Goal: Find specific page/section: Find specific page/section

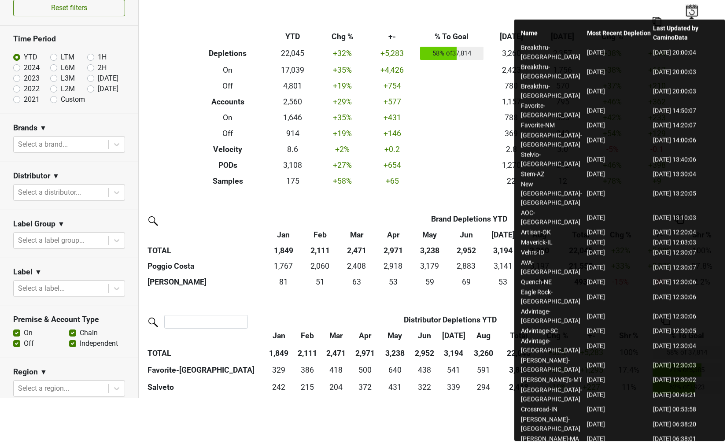
scroll to position [11, 0]
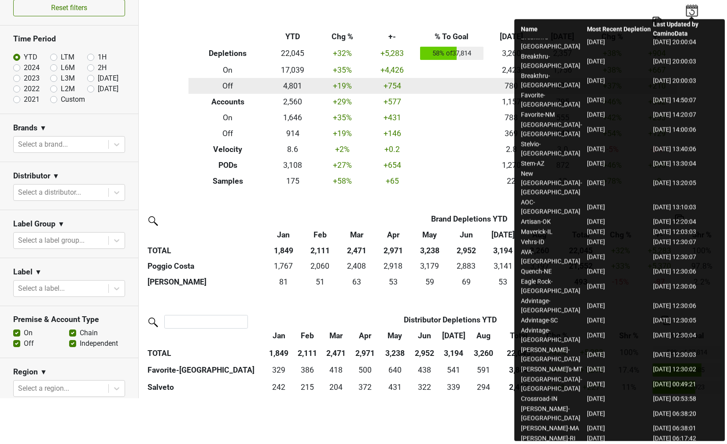
click at [489, 87] on td "780" at bounding box center [512, 86] width 52 height 16
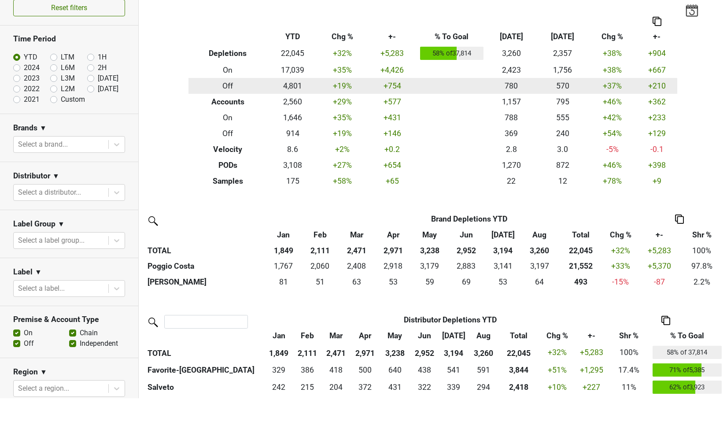
scroll to position [0, 0]
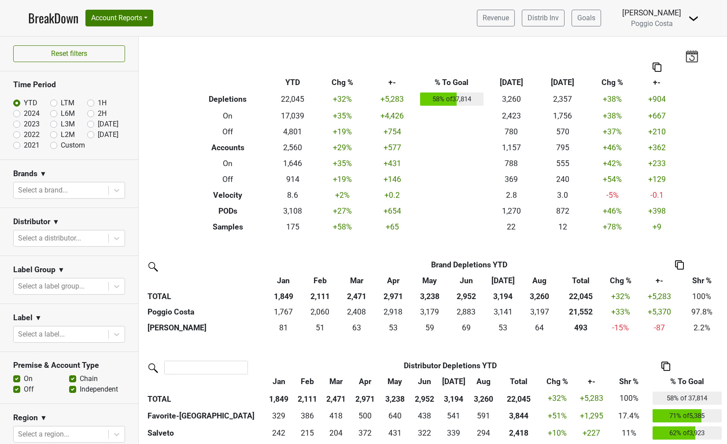
click at [696, 51] on img at bounding box center [691, 56] width 13 height 12
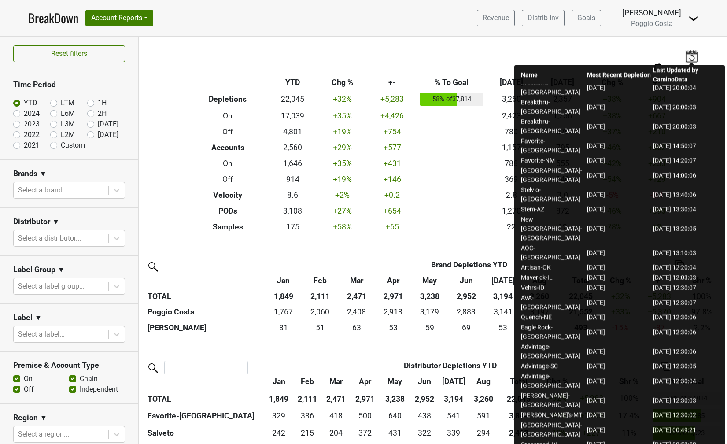
scroll to position [46, 0]
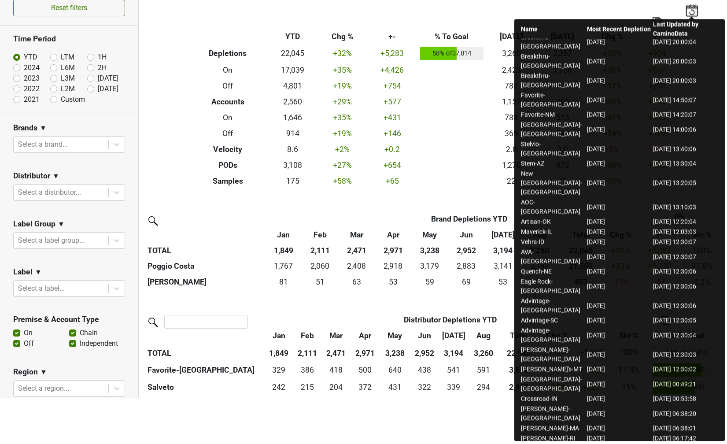
click at [152, 208] on div "Filters Breakdown Type YTD Chg % +- % To Goal Aug ‘25 Aug ‘24 Chg % +- Depletio…" at bounding box center [433, 194] width 588 height 407
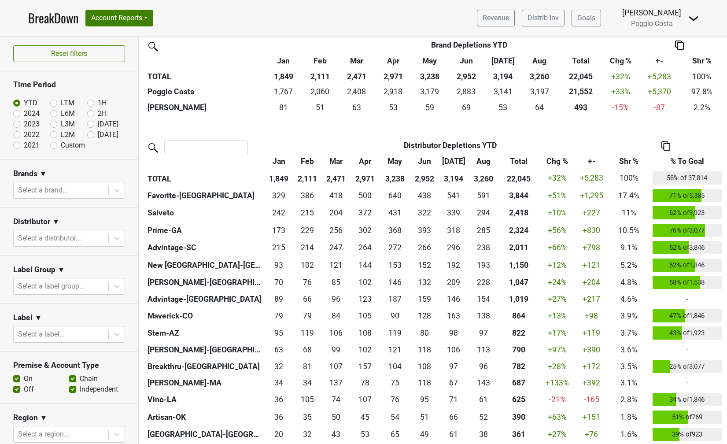
scroll to position [229, 0]
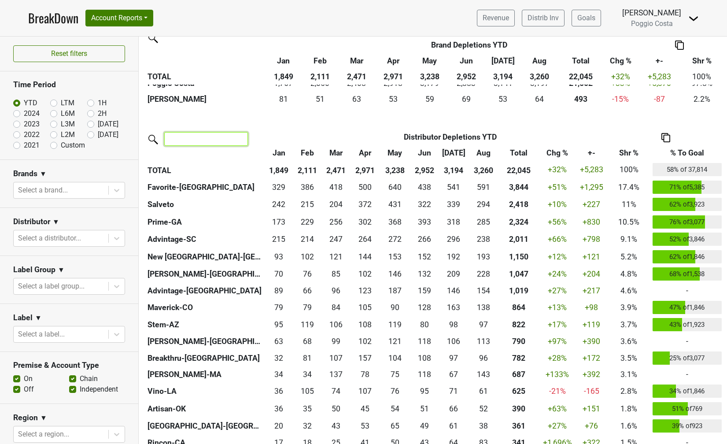
click at [176, 138] on input "search" at bounding box center [206, 139] width 84 height 14
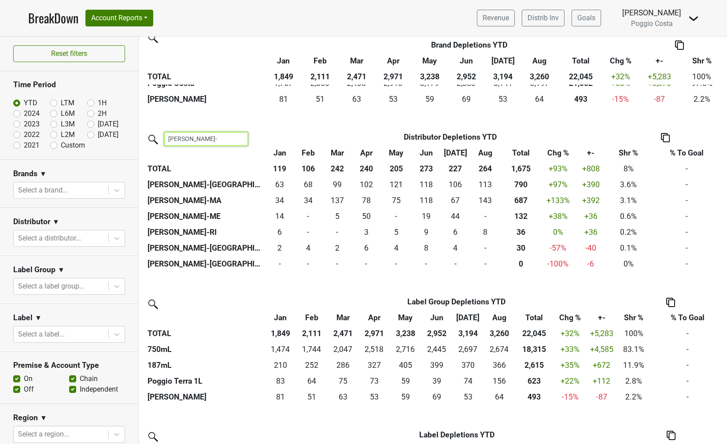
drag, startPoint x: 201, startPoint y: 137, endPoint x: 91, endPoint y: 130, distance: 110.8
click at [92, 133] on div "Reset filters Time Period YTD LTM 1H 2024 L6M 2H 2023 L3M Aug '25 2022 L2M Sep …" at bounding box center [363, 240] width 727 height 407
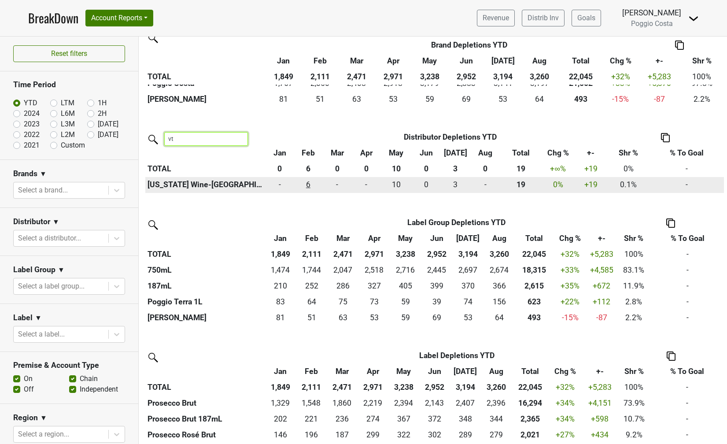
type input "vt"
